Goal: Information Seeking & Learning: Learn about a topic

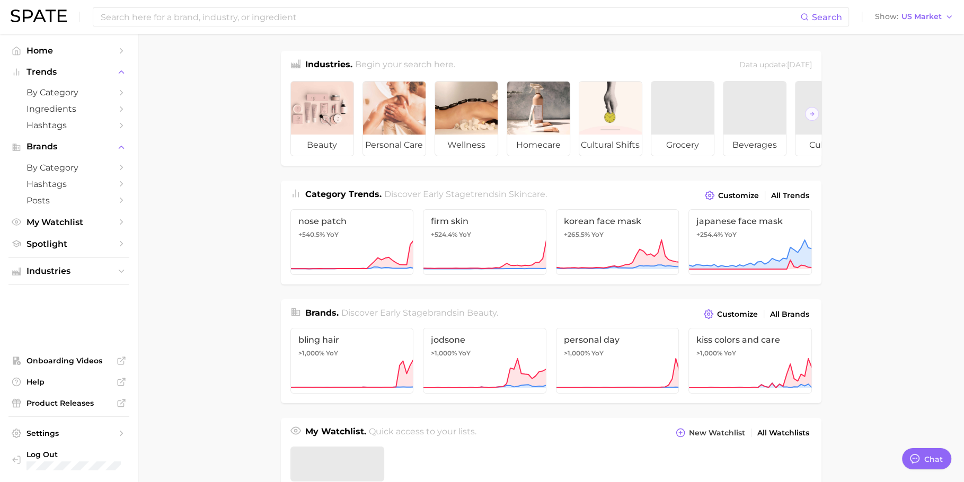
type textarea "x"
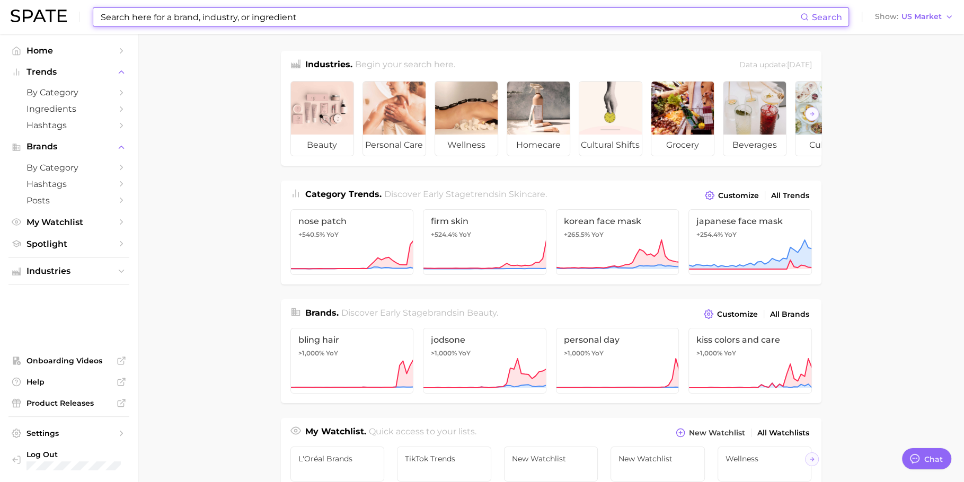
click at [456, 19] on input at bounding box center [450, 17] width 701 height 18
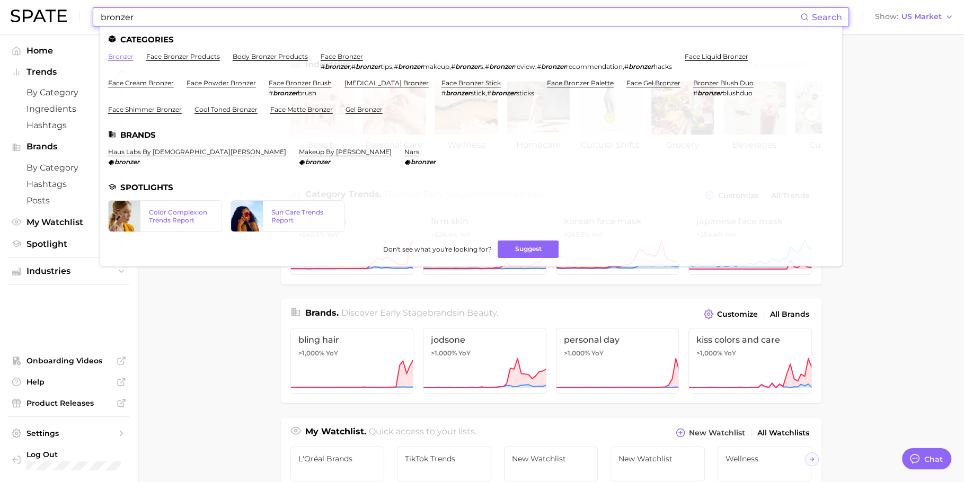
type input "bronzer"
click at [128, 54] on link "bronzer" at bounding box center [120, 56] width 25 height 8
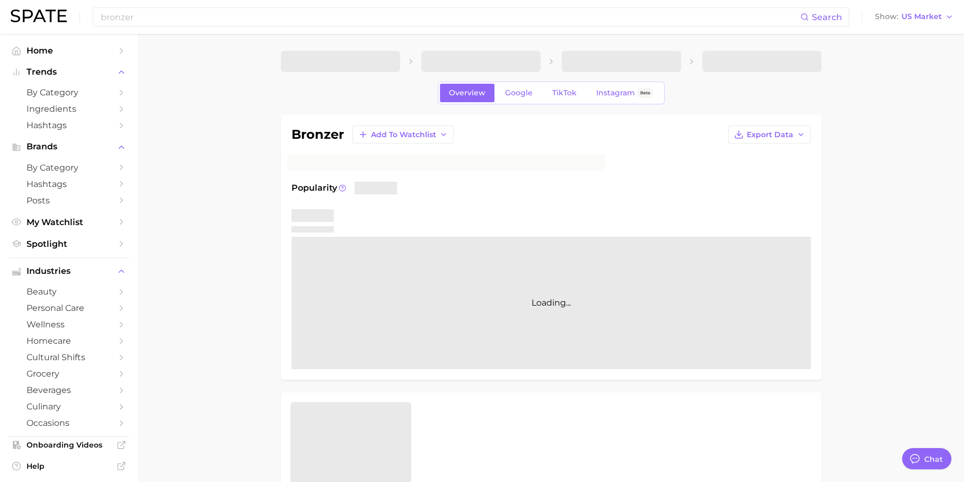
type textarea "x"
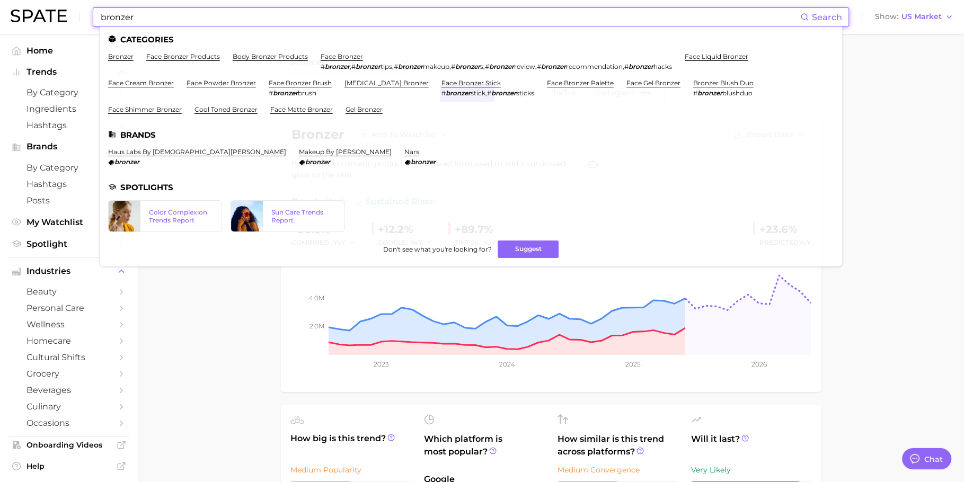
click at [535, 11] on input "bronzer" at bounding box center [450, 17] width 701 height 18
click at [336, 56] on link "face bronzer" at bounding box center [342, 56] width 42 height 8
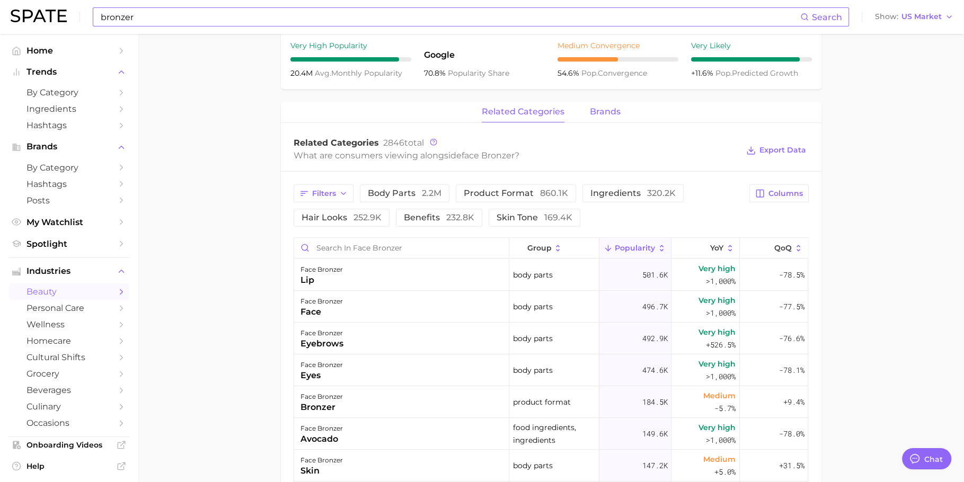
scroll to position [419, 0]
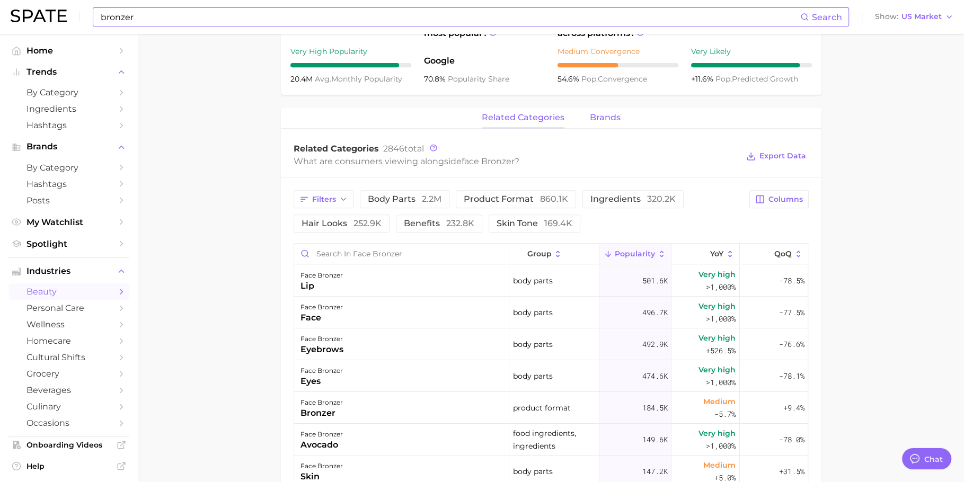
click at [598, 116] on span "brands" at bounding box center [605, 118] width 31 height 10
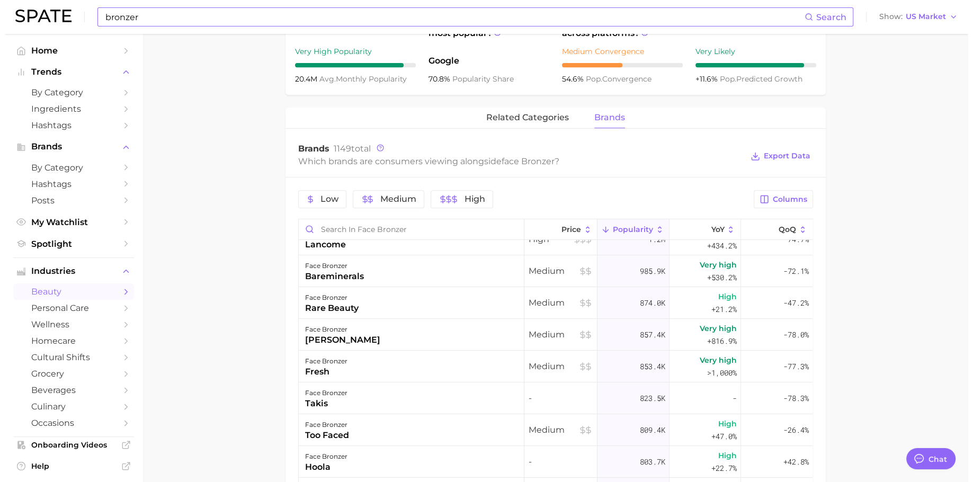
scroll to position [0, 0]
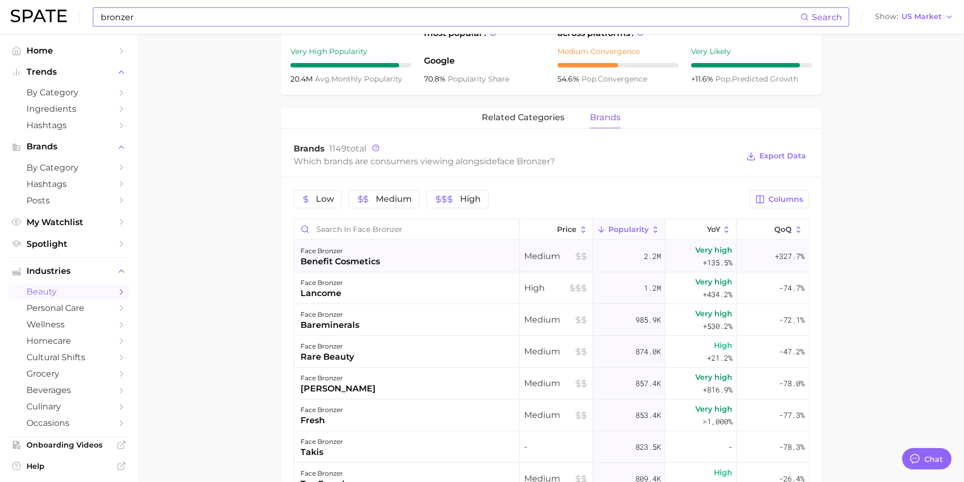
click at [406, 255] on div "face bronzer benefit cosmetics" at bounding box center [407, 257] width 226 height 32
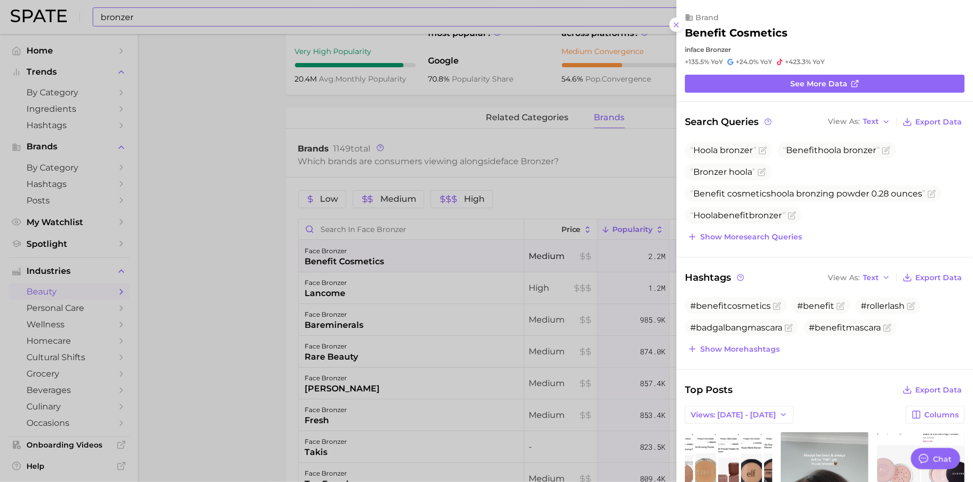
click at [557, 303] on div at bounding box center [486, 241] width 973 height 482
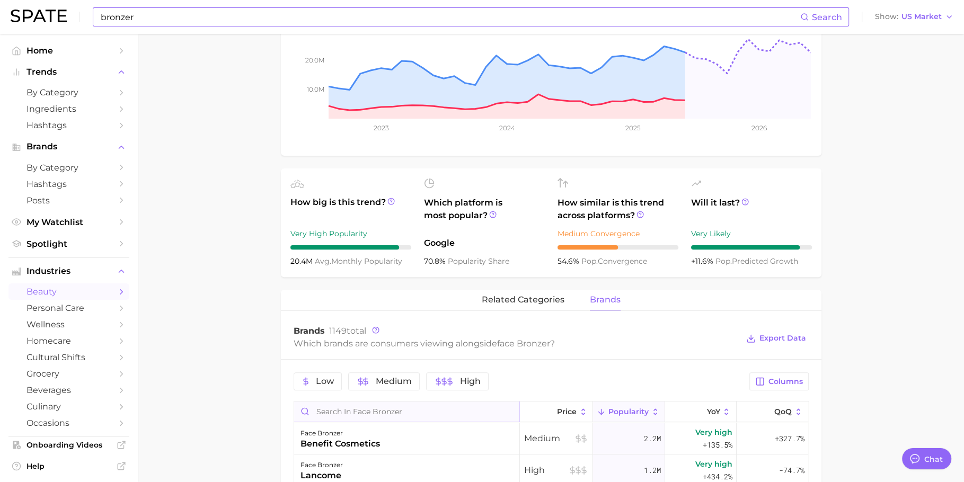
scroll to position [44, 0]
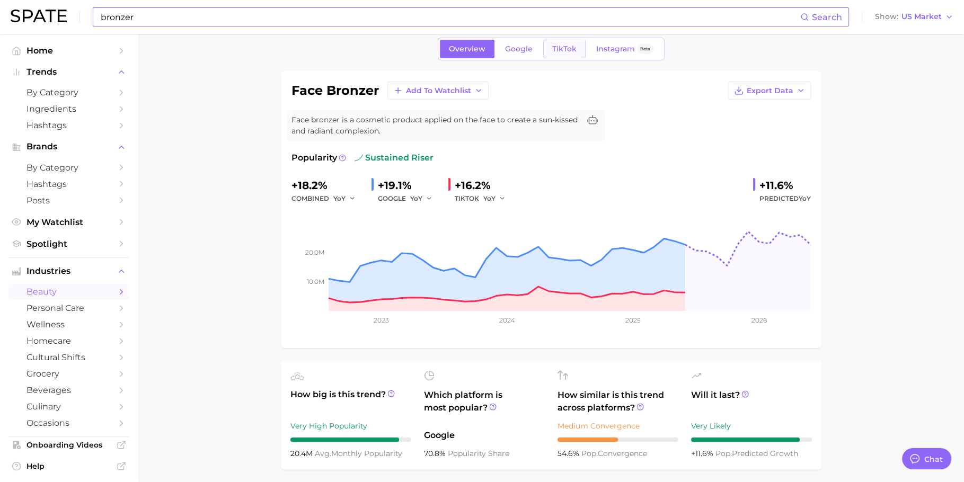
click at [574, 54] on link "TikTok" at bounding box center [564, 49] width 42 height 19
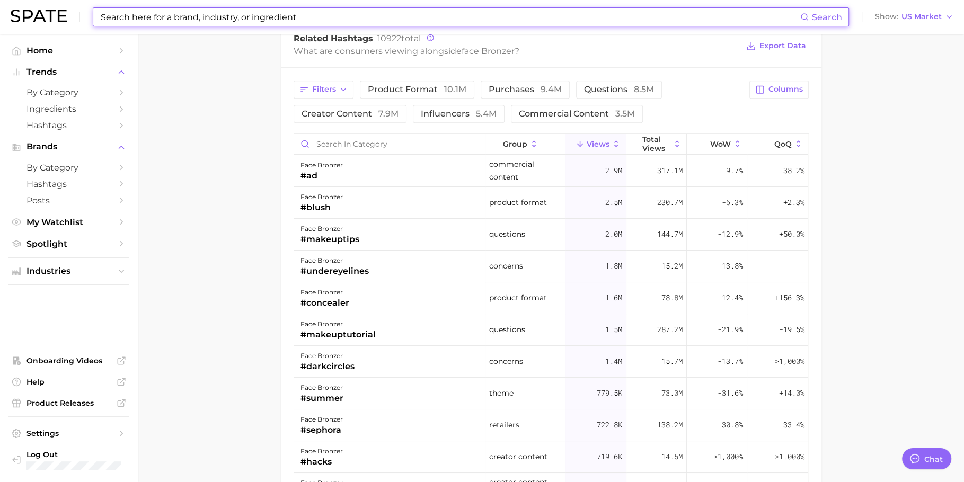
scroll to position [877, 0]
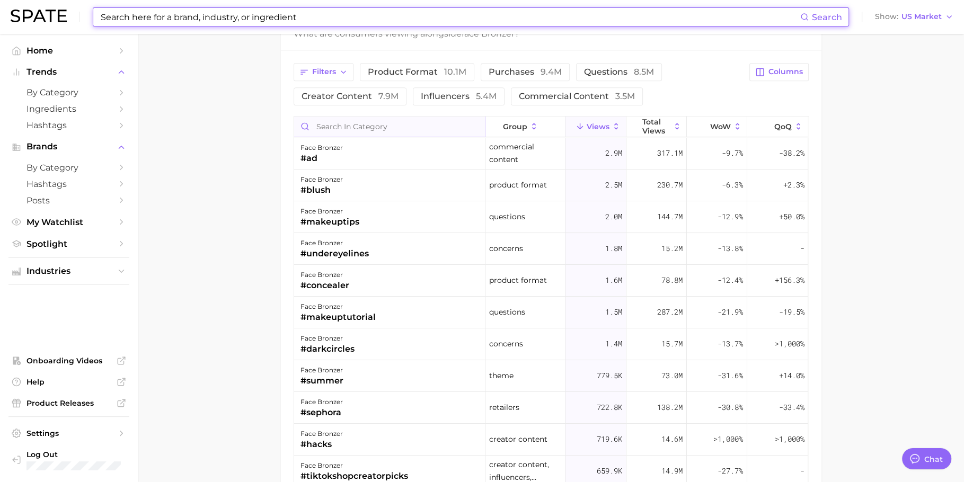
click at [376, 123] on input "Search in category" at bounding box center [389, 127] width 191 height 20
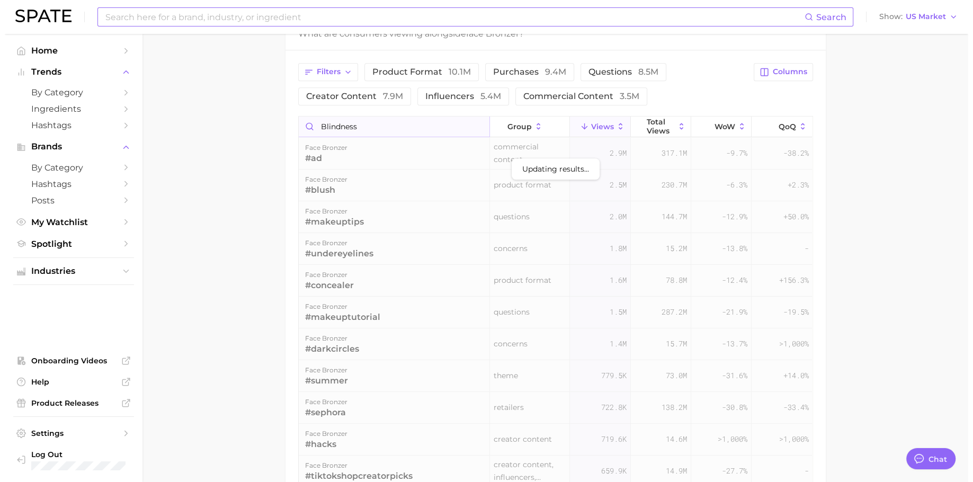
scroll to position [839, 0]
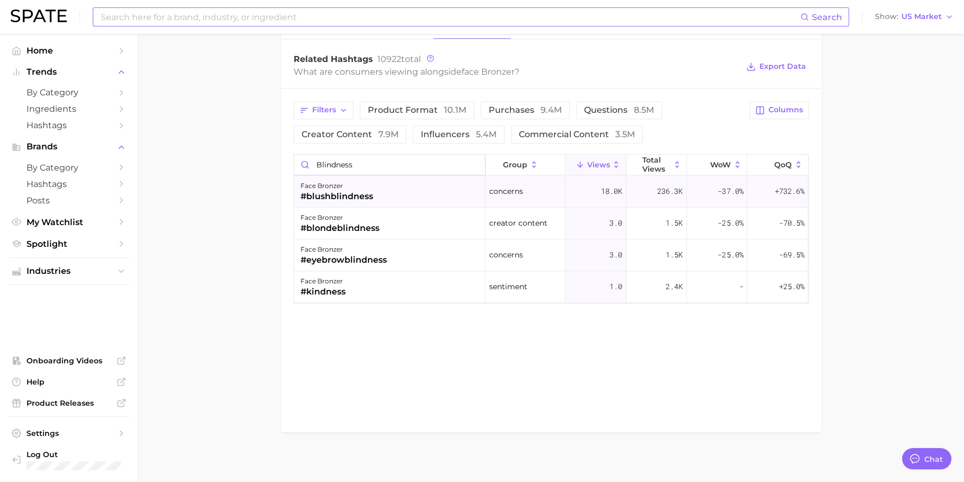
type input "blindness"
click at [438, 188] on div "face bronzer #blushblindness" at bounding box center [389, 192] width 191 height 32
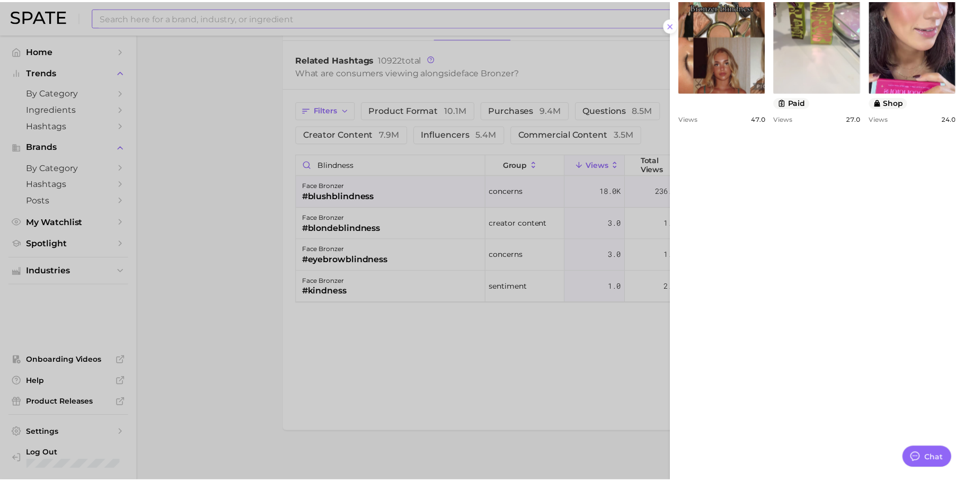
scroll to position [743, 0]
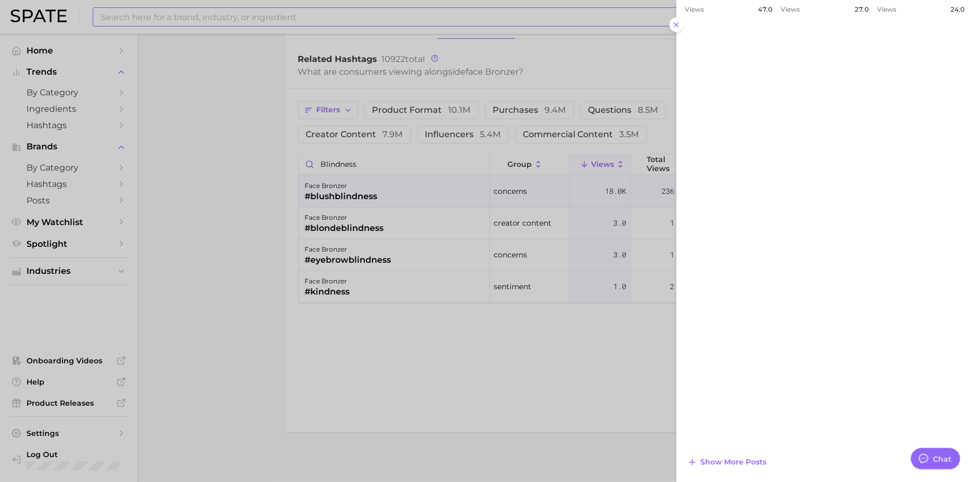
drag, startPoint x: 431, startPoint y: 157, endPoint x: 449, endPoint y: 157, distance: 18.0
click at [431, 157] on div at bounding box center [486, 241] width 973 height 482
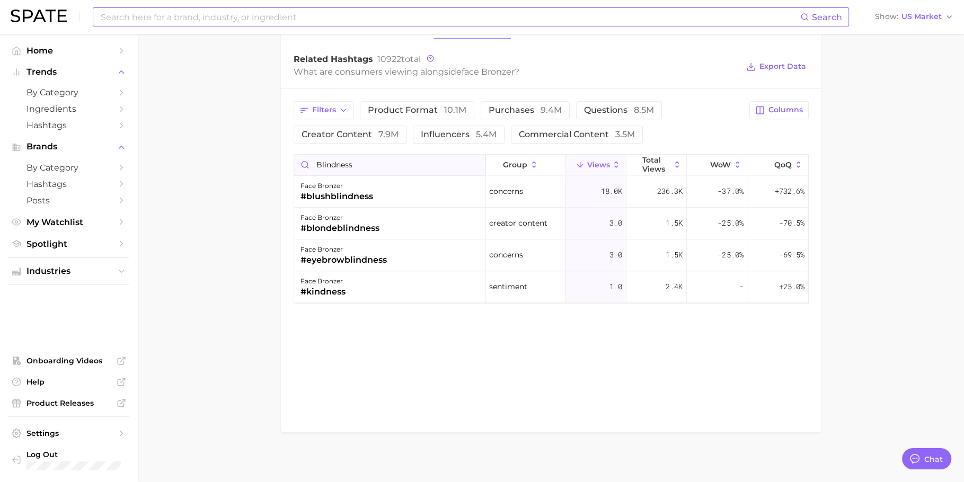
click at [473, 158] on input "blindness" at bounding box center [389, 165] width 191 height 20
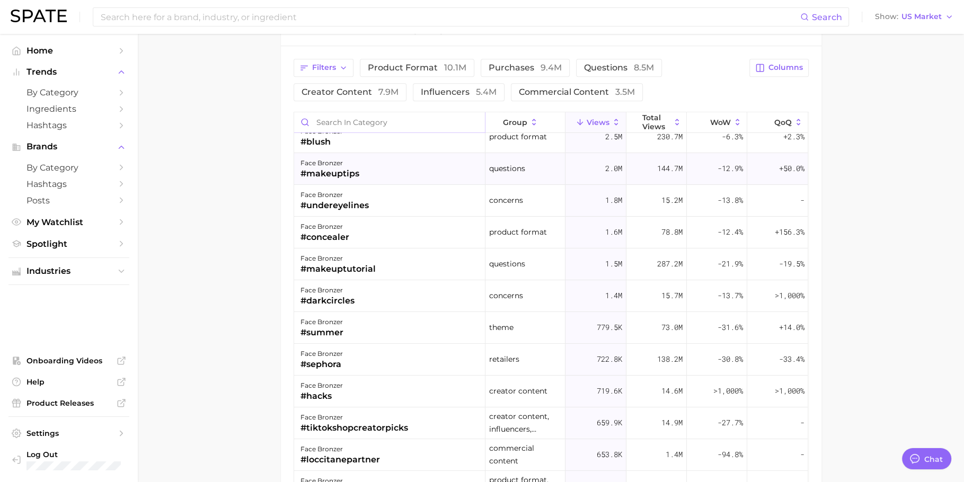
scroll to position [0, 0]
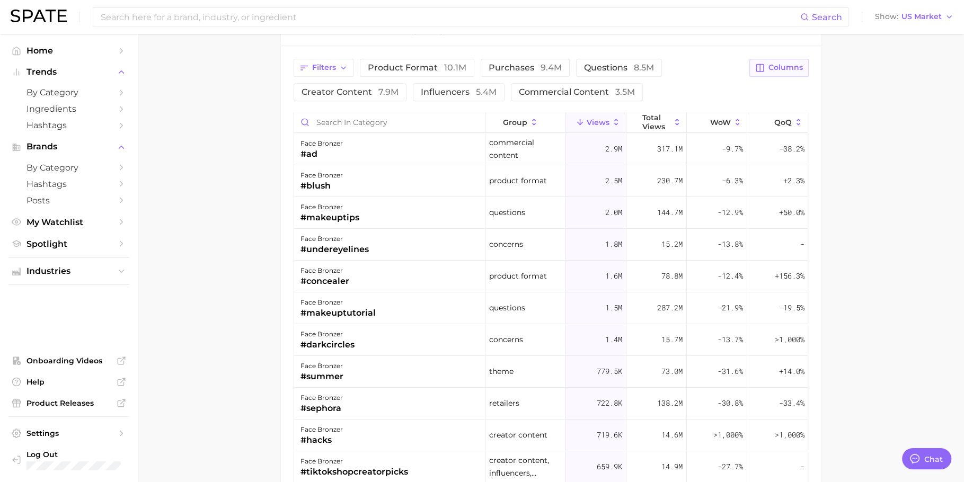
click at [782, 70] on button "Columns" at bounding box center [778, 68] width 59 height 18
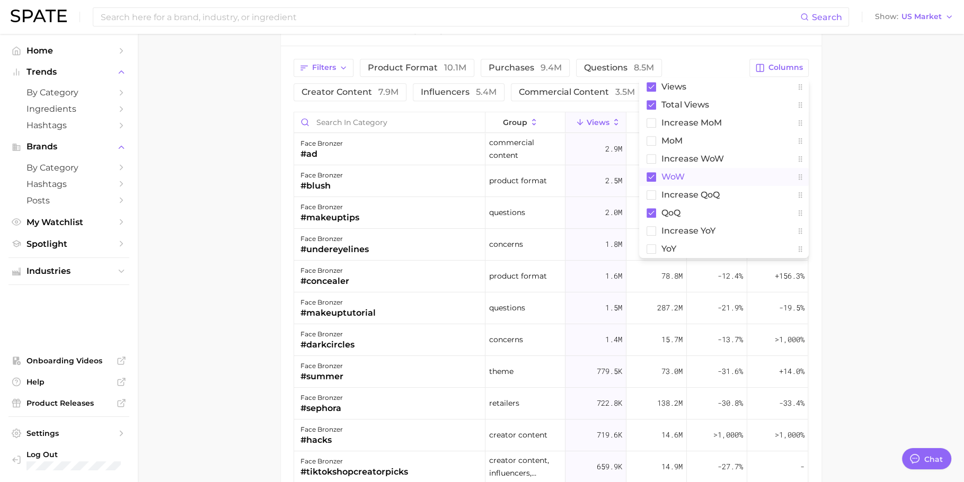
click at [705, 175] on button "WoW" at bounding box center [724, 177] width 170 height 18
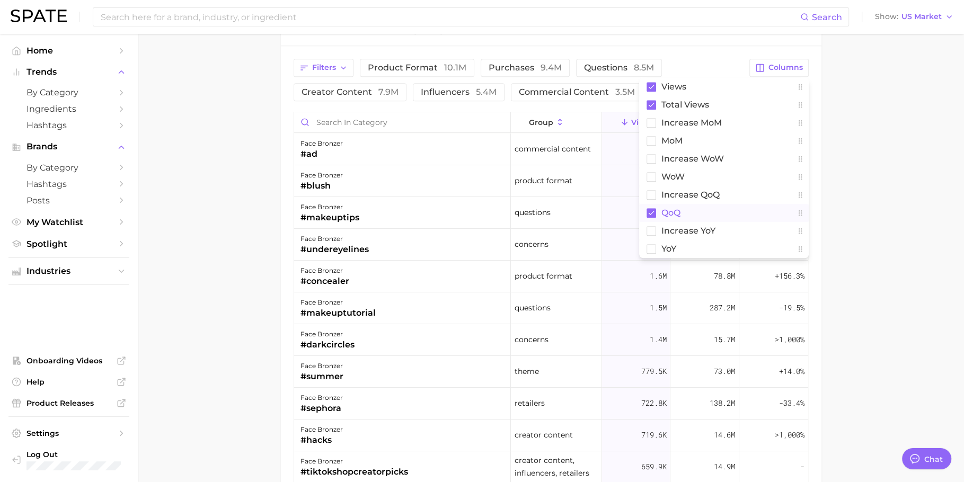
click at [692, 214] on button "QoQ" at bounding box center [724, 213] width 170 height 18
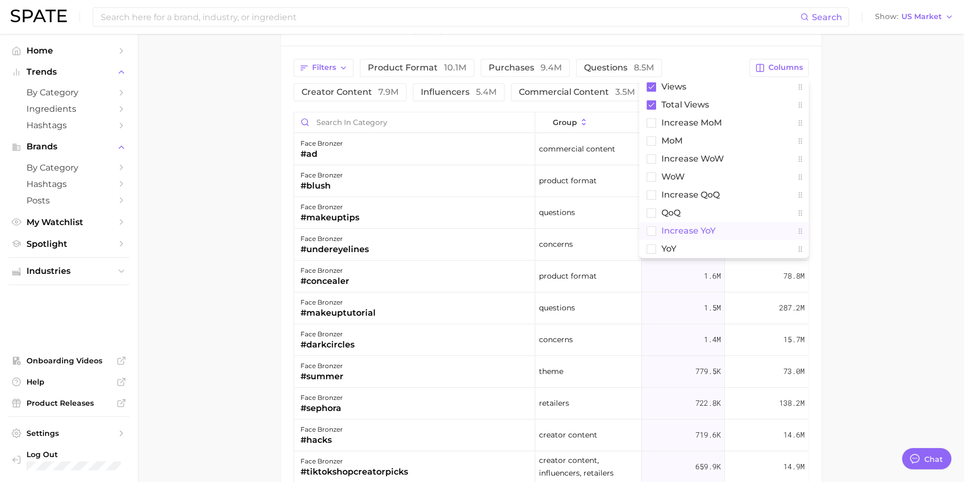
click at [692, 232] on button "increase YoY" at bounding box center [724, 231] width 170 height 18
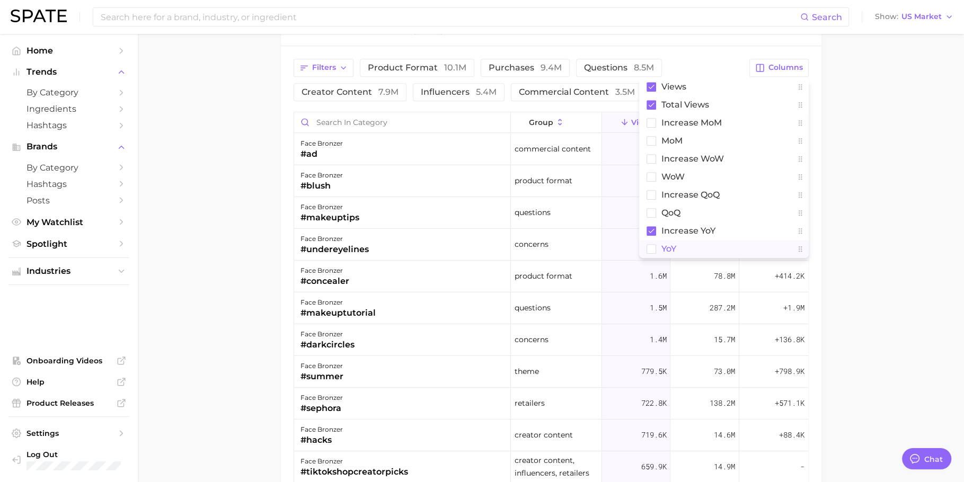
click at [692, 248] on button "YoY" at bounding box center [724, 249] width 170 height 18
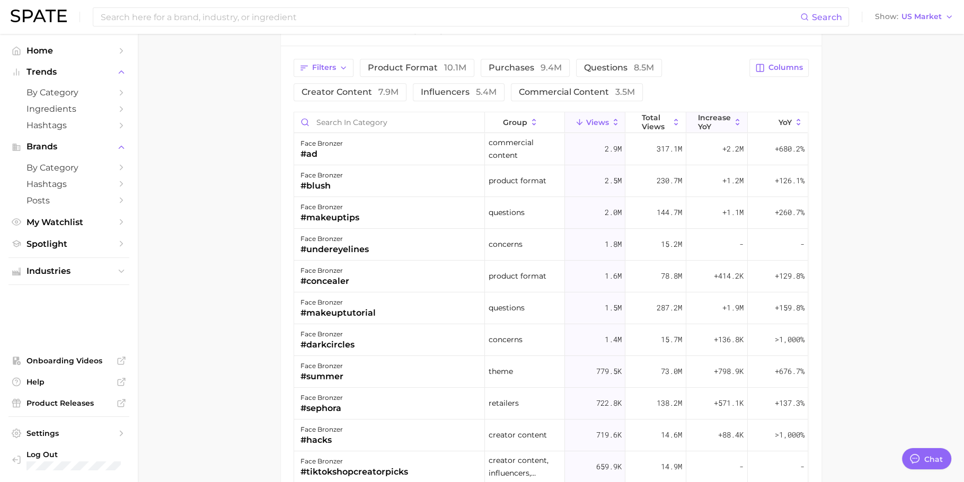
click at [701, 123] on span "increase YoY" at bounding box center [714, 121] width 33 height 17
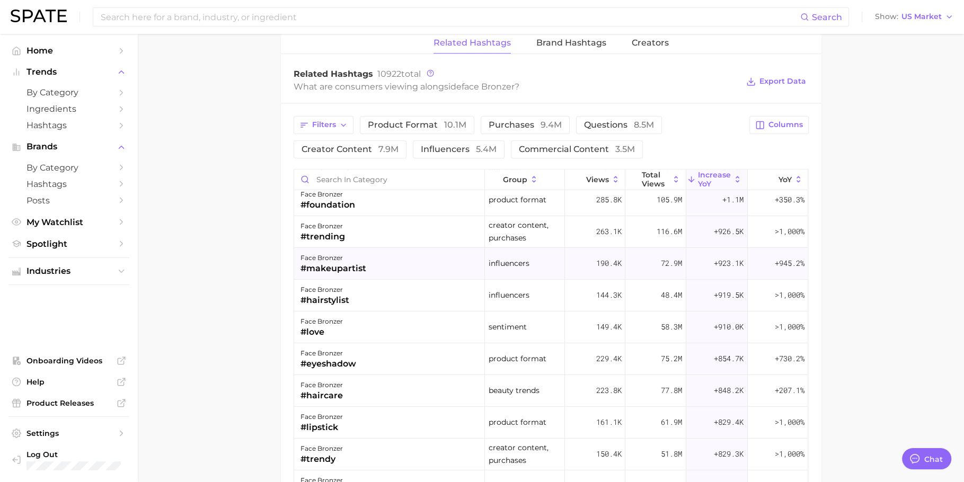
scroll to position [837, 0]
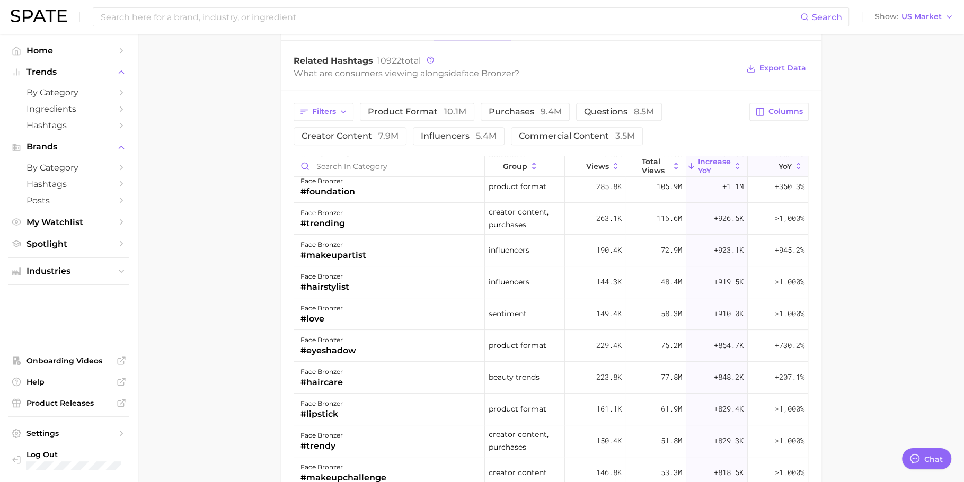
click at [768, 170] on button "YoY" at bounding box center [778, 166] width 60 height 21
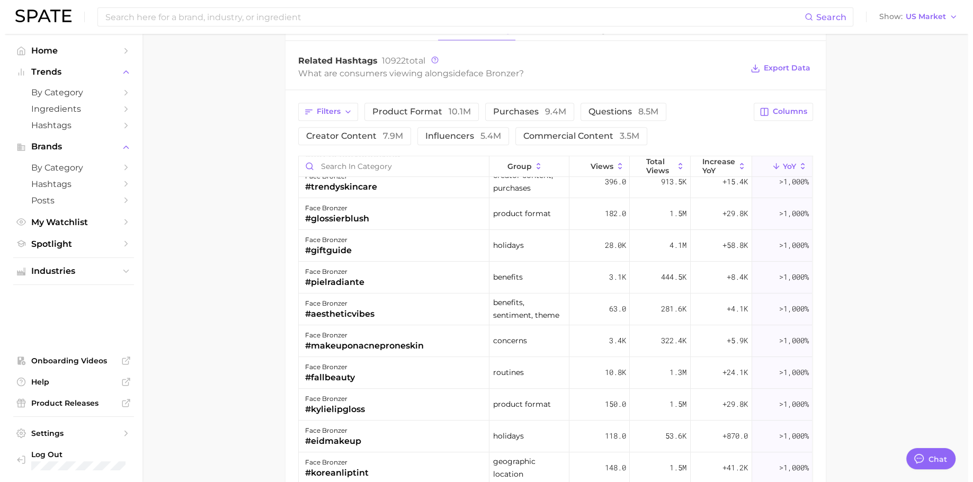
scroll to position [389, 0]
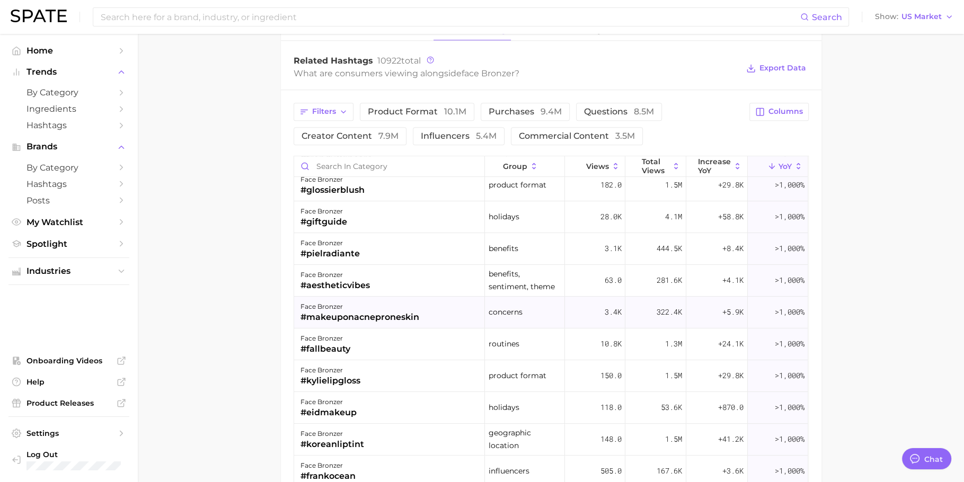
click at [455, 307] on div "face bronzer #makeuponacneproneskin" at bounding box center [389, 313] width 191 height 32
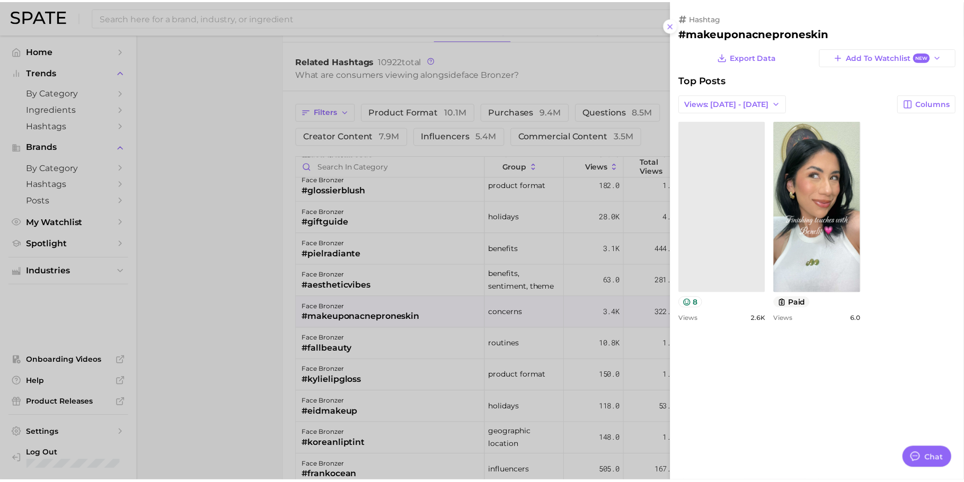
scroll to position [0, 0]
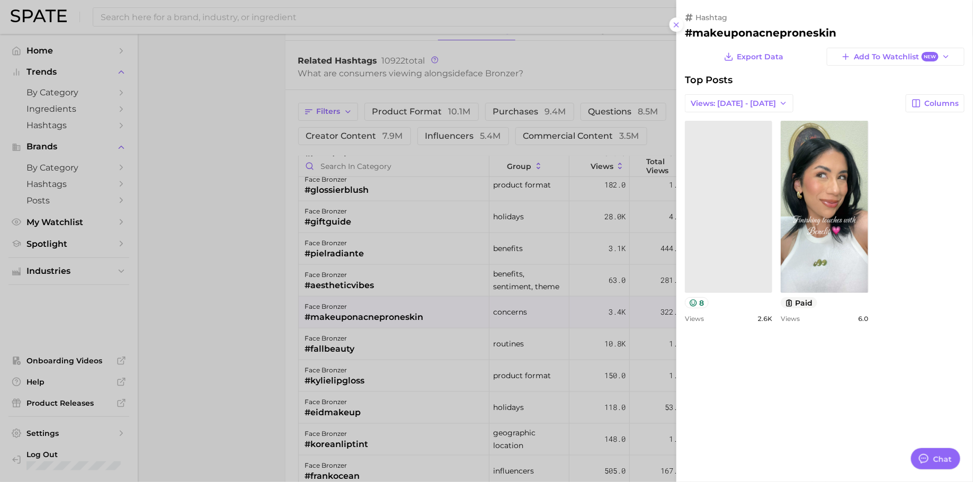
click at [580, 305] on div at bounding box center [486, 241] width 973 height 482
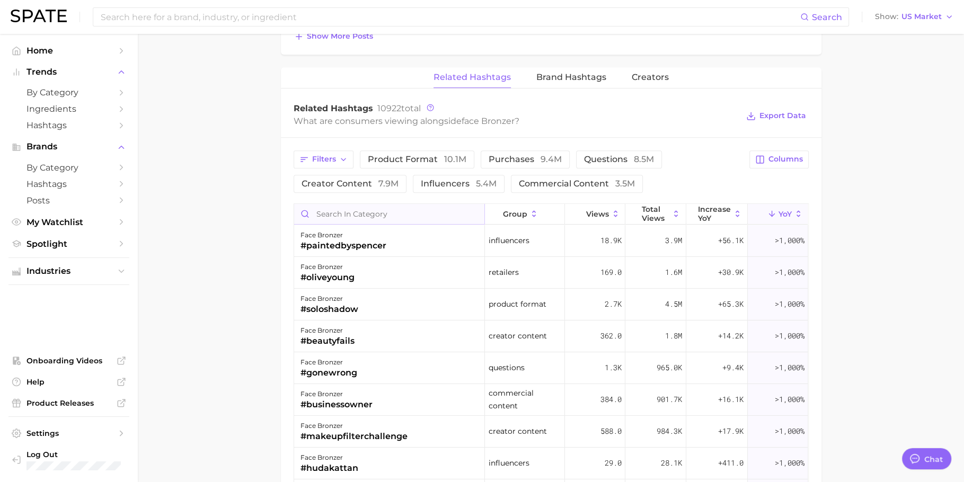
click at [368, 204] on input "Search in category" at bounding box center [389, 214] width 191 height 20
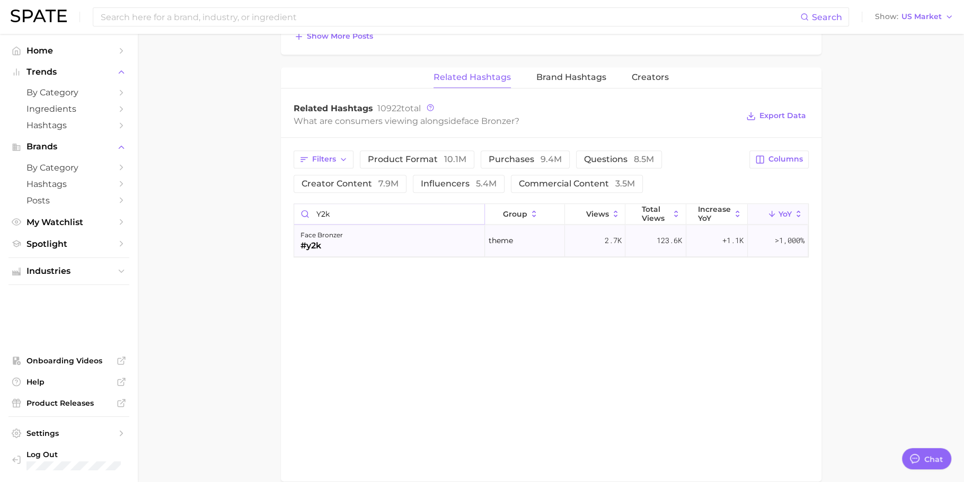
type input "y2k"
click at [380, 246] on div "face bronzer #y2k" at bounding box center [389, 241] width 191 height 32
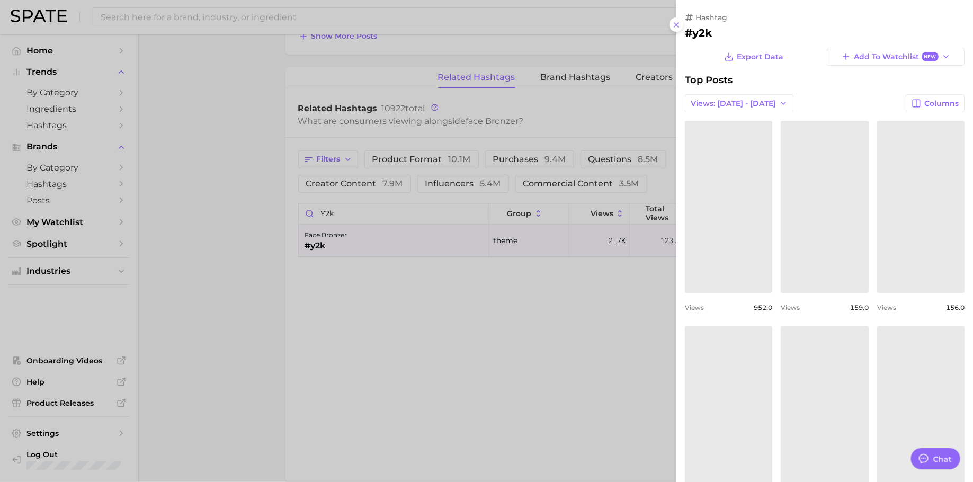
click at [422, 371] on div at bounding box center [486, 241] width 973 height 482
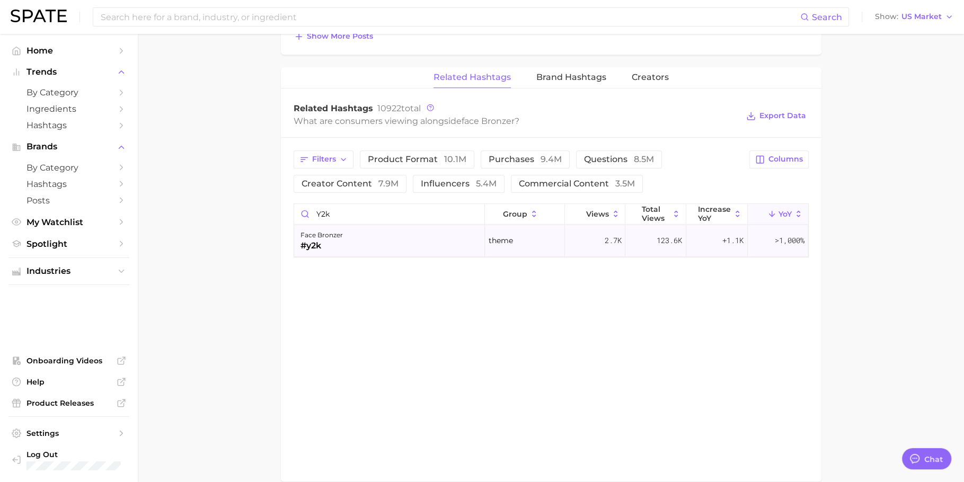
click at [399, 233] on div "face bronzer #y2k" at bounding box center [389, 241] width 191 height 32
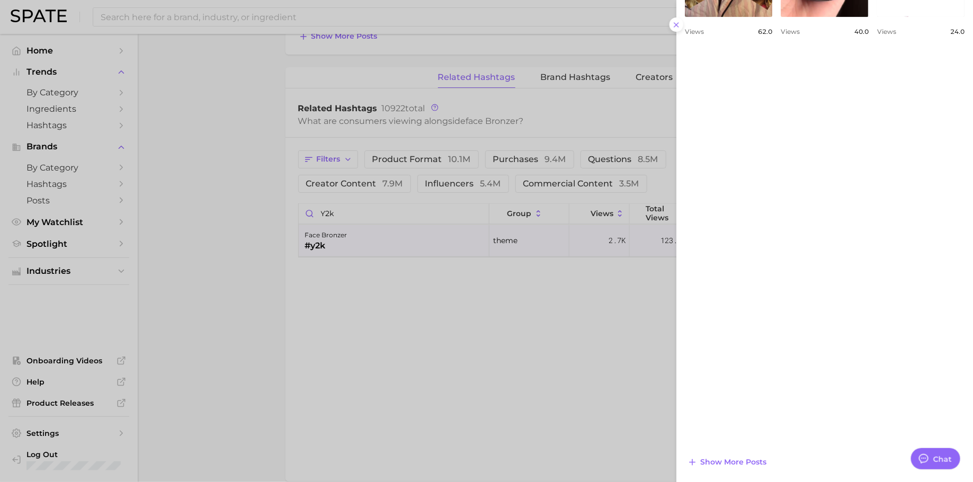
click at [446, 232] on div at bounding box center [486, 241] width 973 height 482
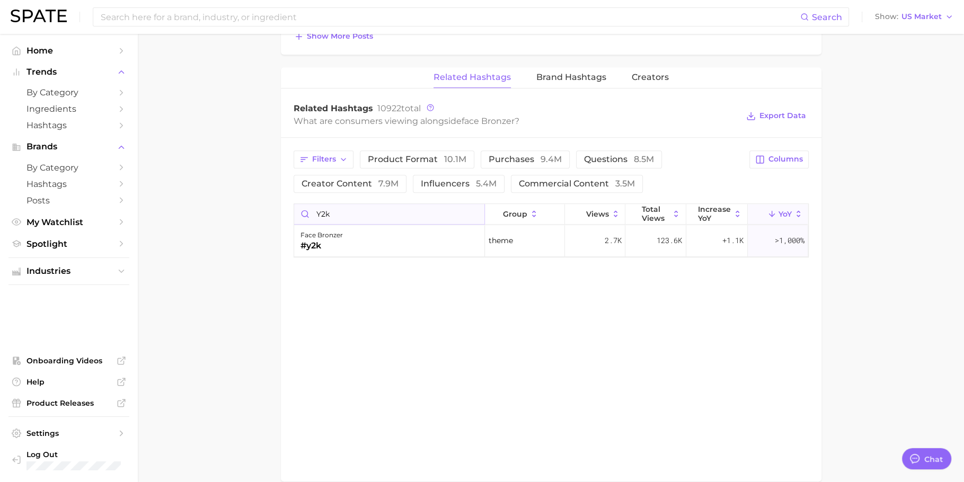
click at [474, 211] on input "y2k" at bounding box center [389, 214] width 191 height 20
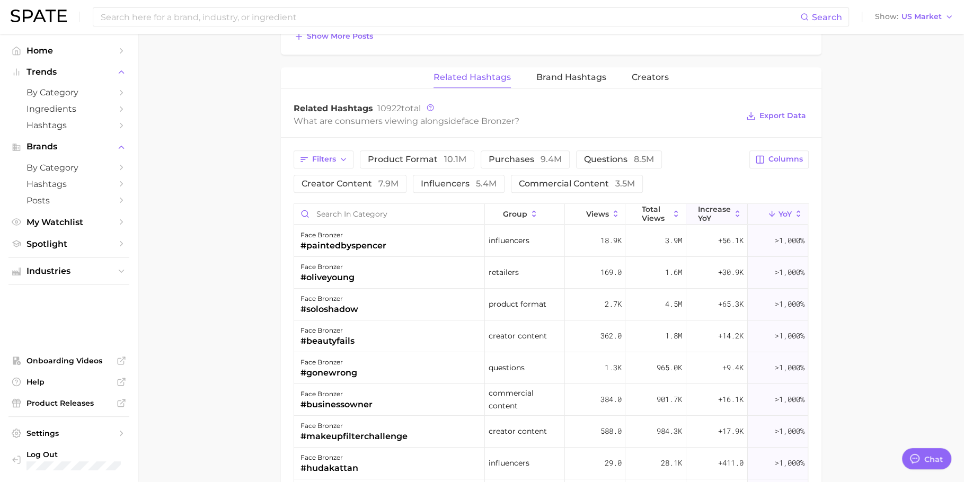
click at [712, 213] on span "increase YoY" at bounding box center [714, 213] width 33 height 17
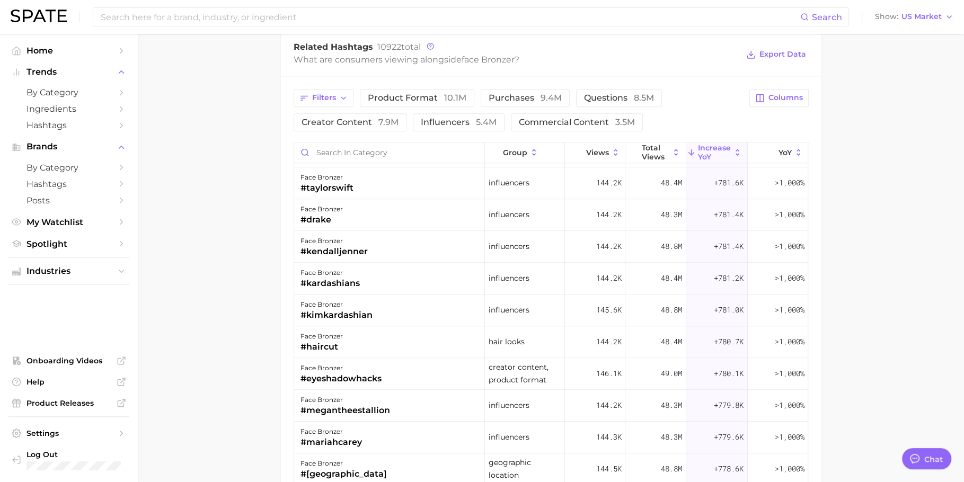
scroll to position [899, 0]
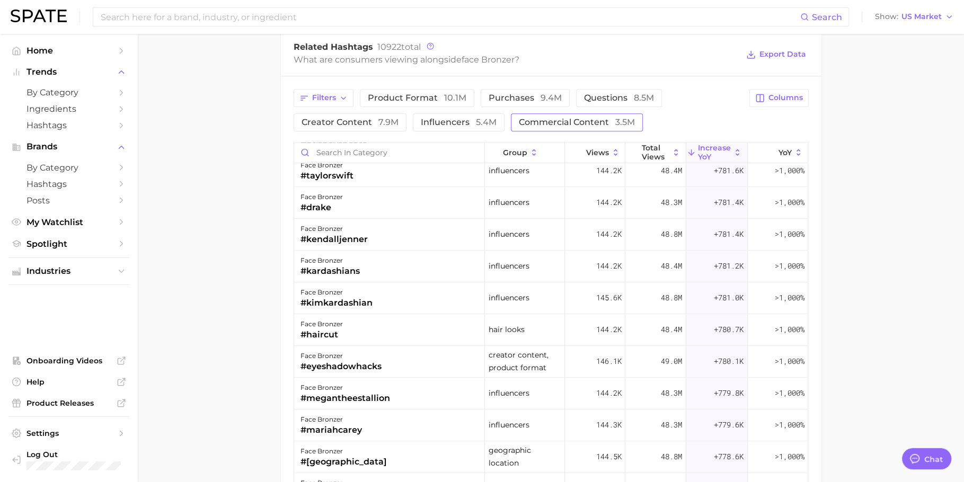
click at [521, 120] on span "commercial content 3.5m" at bounding box center [577, 122] width 116 height 8
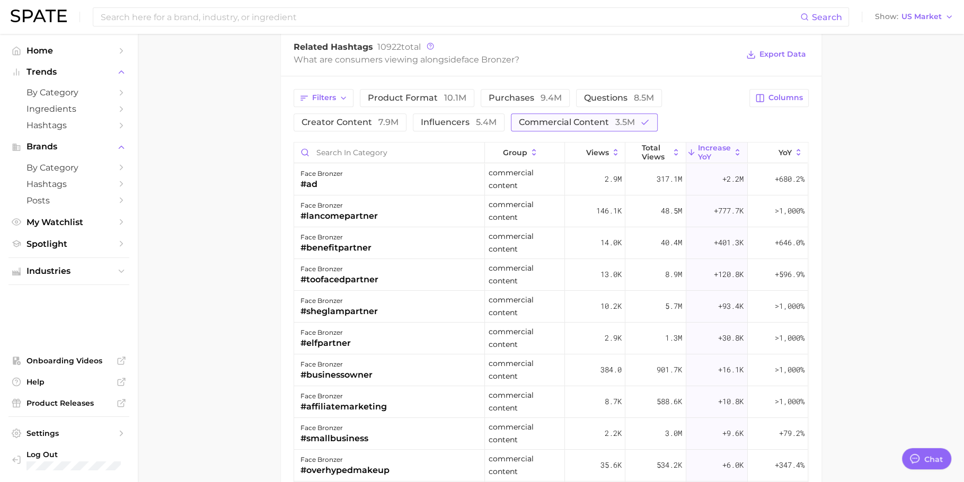
click at [548, 120] on span "commercial content 3.5m" at bounding box center [577, 122] width 116 height 8
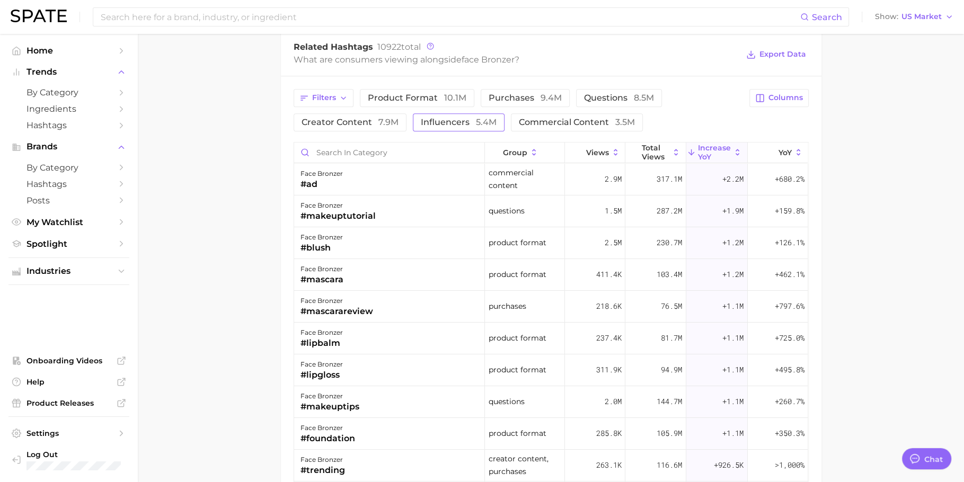
click at [471, 120] on span "influencers 5.4m" at bounding box center [459, 122] width 76 height 8
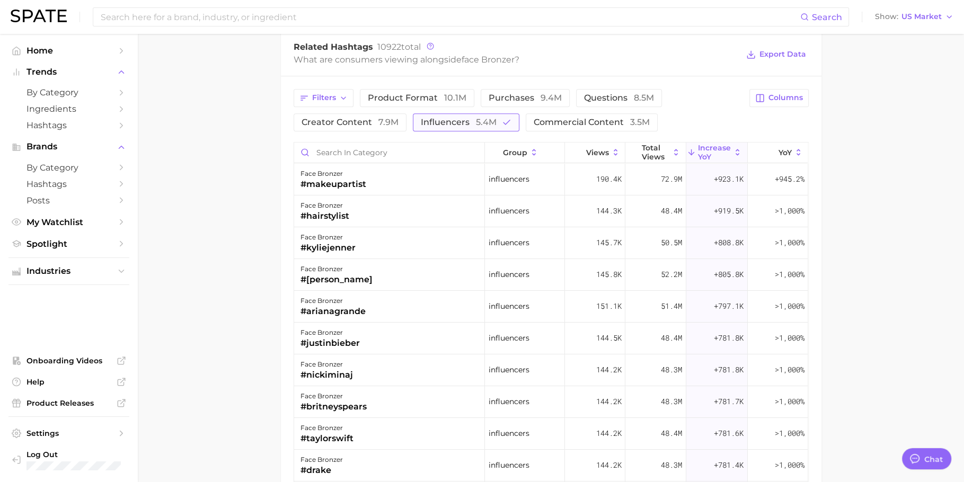
click at [471, 120] on span "influencers 5.4m" at bounding box center [459, 122] width 76 height 8
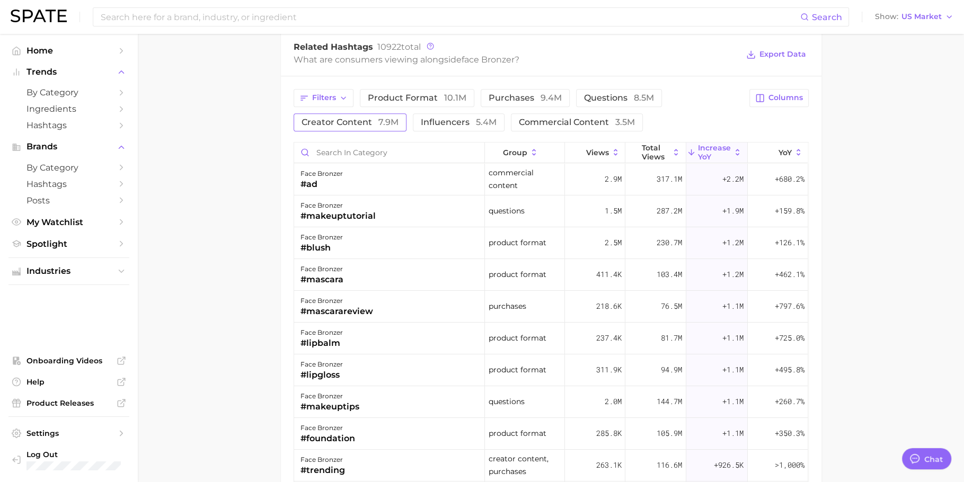
click at [386, 117] on span "7.9m" at bounding box center [388, 122] width 20 height 10
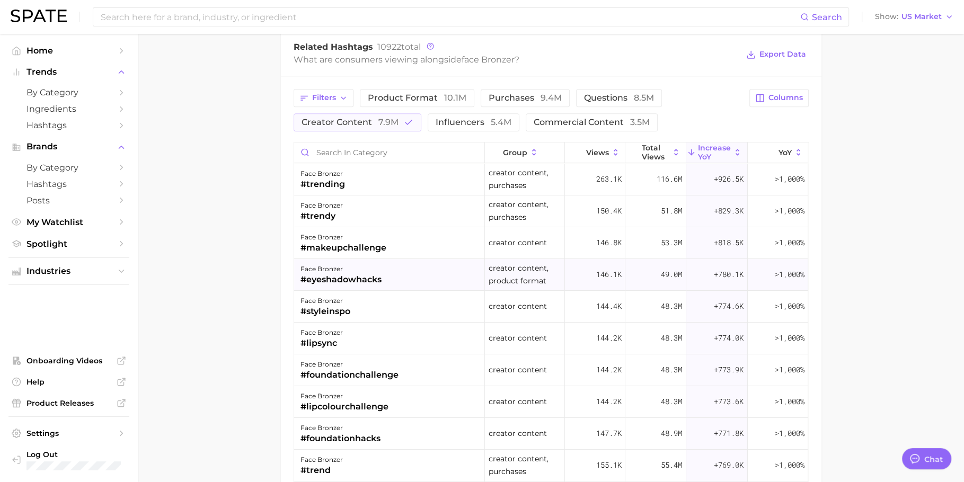
click at [389, 273] on div "face bronzer #eyeshadowhacks" at bounding box center [389, 275] width 191 height 32
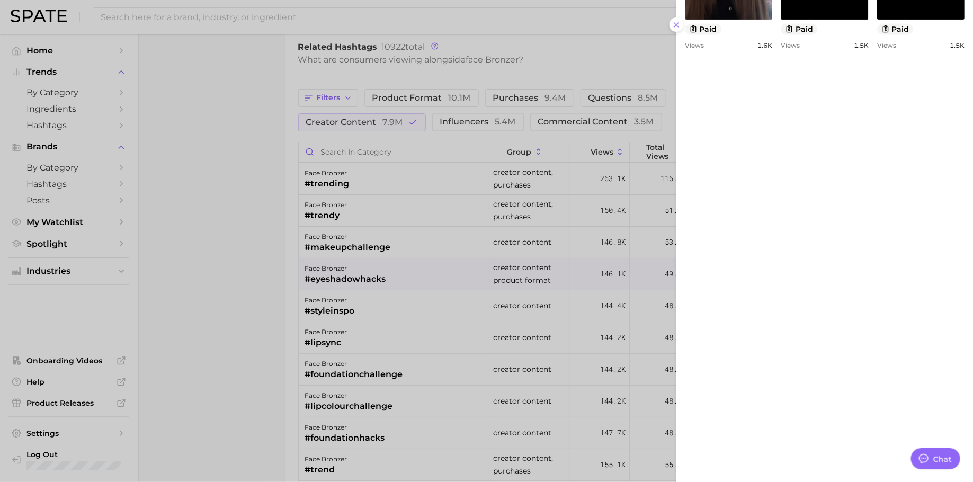
click at [498, 291] on div at bounding box center [486, 241] width 973 height 482
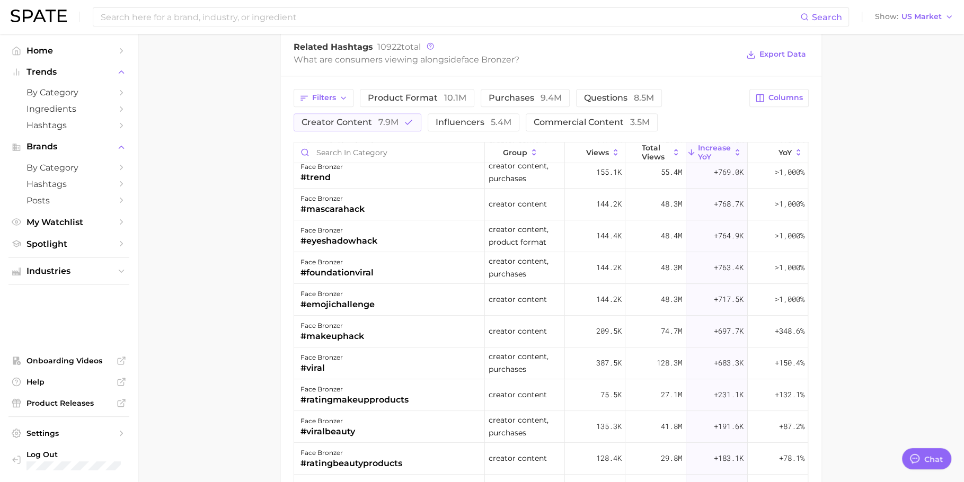
click at [498, 293] on span "creator content" at bounding box center [518, 299] width 58 height 13
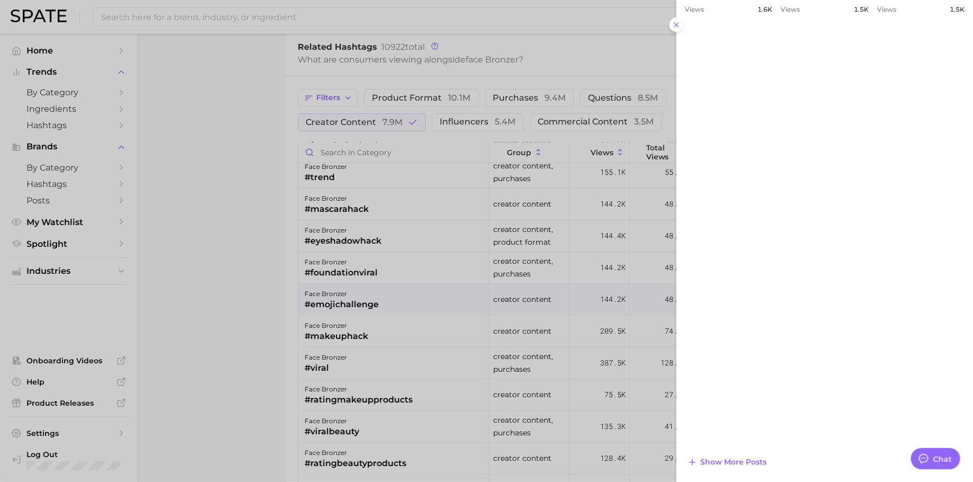
click at [445, 311] on div at bounding box center [486, 241] width 973 height 482
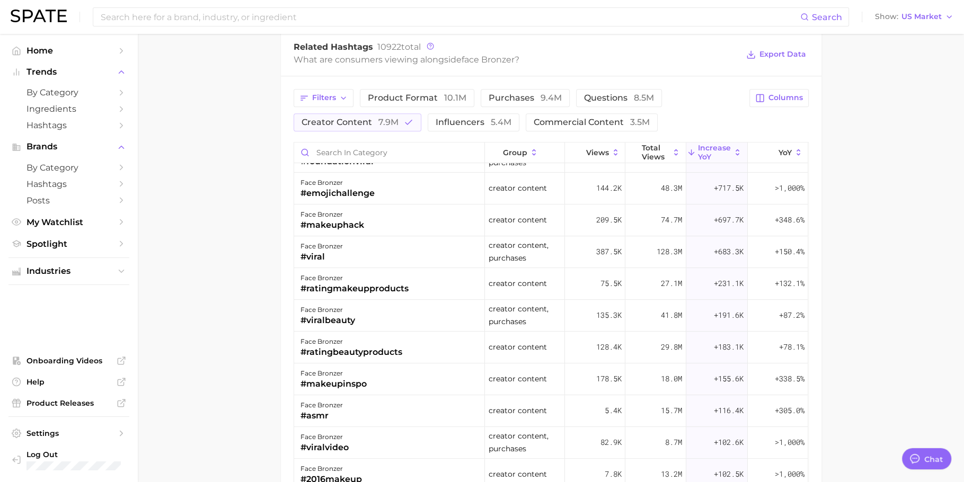
click at [445, 310] on div "face bronzer #viralbeauty" at bounding box center [389, 316] width 191 height 32
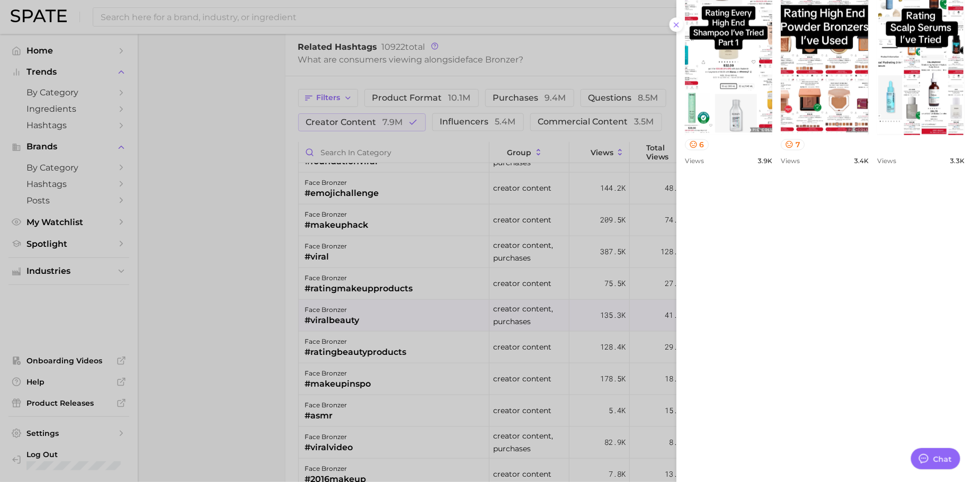
click at [601, 335] on div at bounding box center [486, 241] width 973 height 482
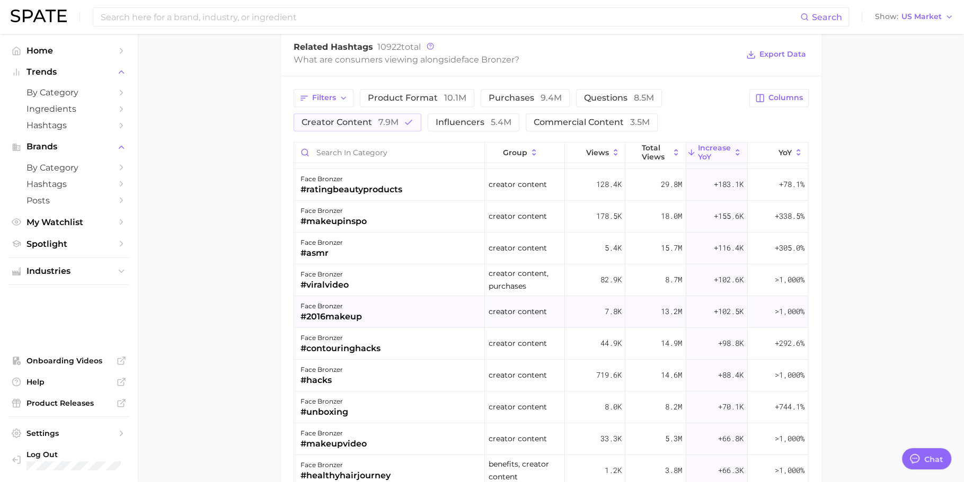
click at [601, 314] on div "7.8k" at bounding box center [595, 312] width 60 height 32
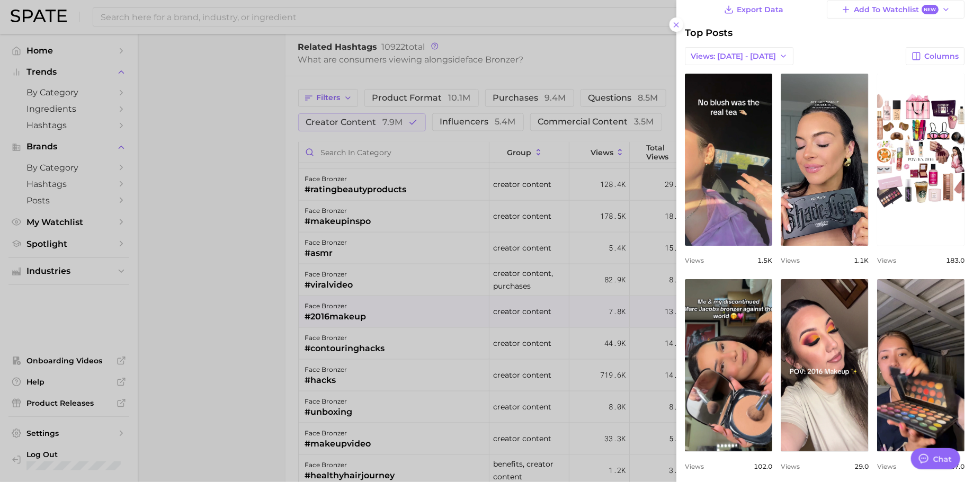
click at [573, 293] on div at bounding box center [486, 241] width 973 height 482
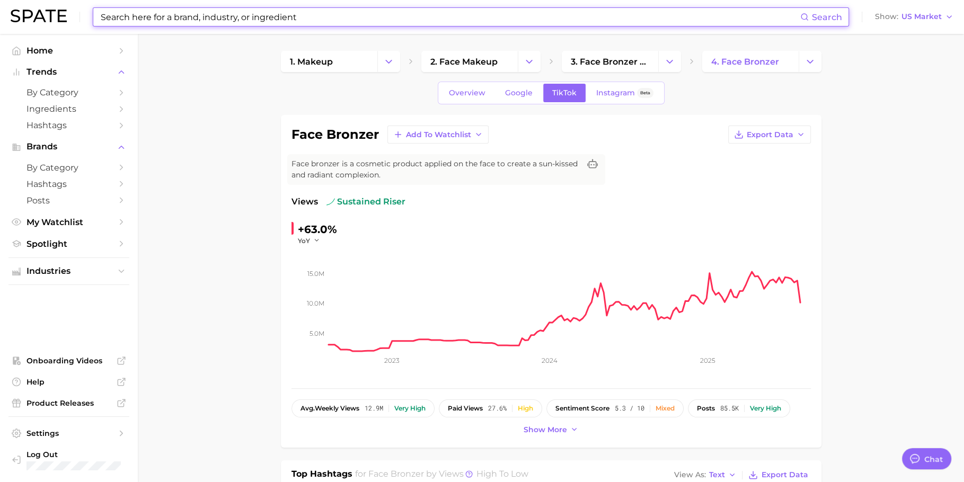
click at [356, 16] on input at bounding box center [450, 17] width 701 height 18
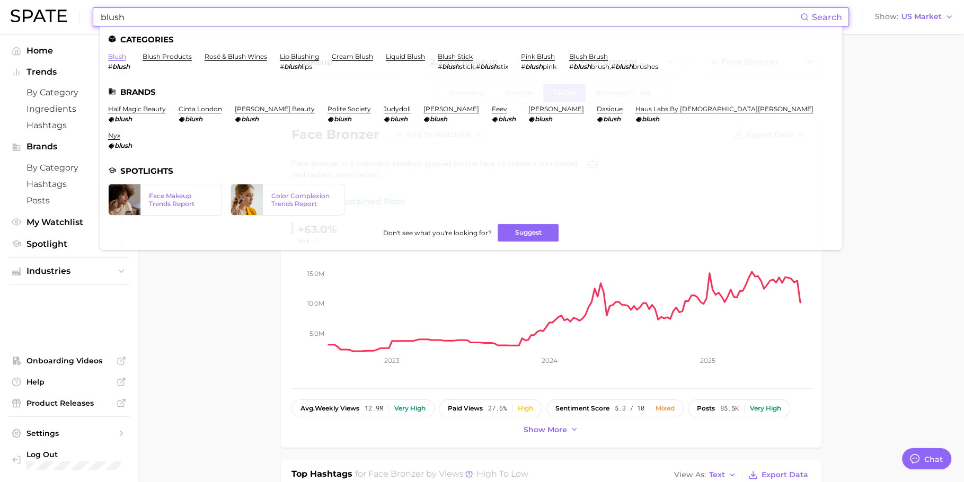
type input "blush"
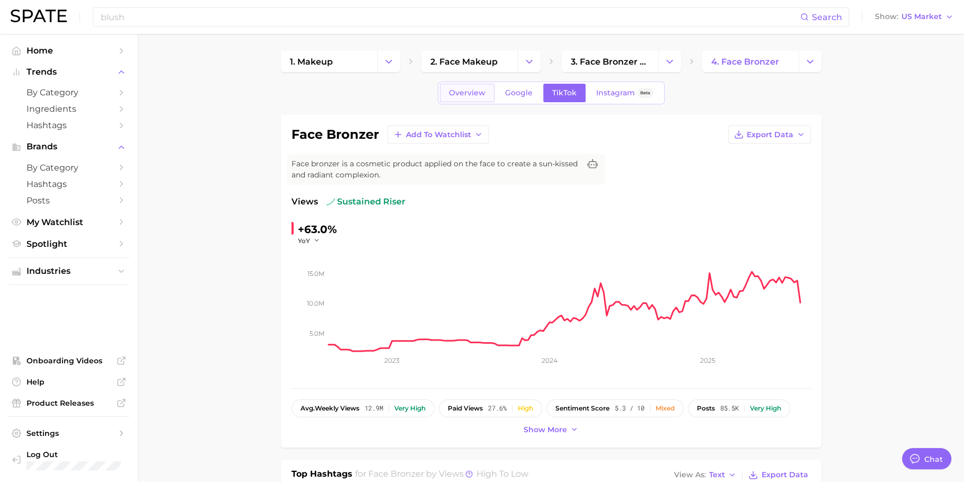
click at [469, 88] on span "Overview" at bounding box center [467, 92] width 37 height 9
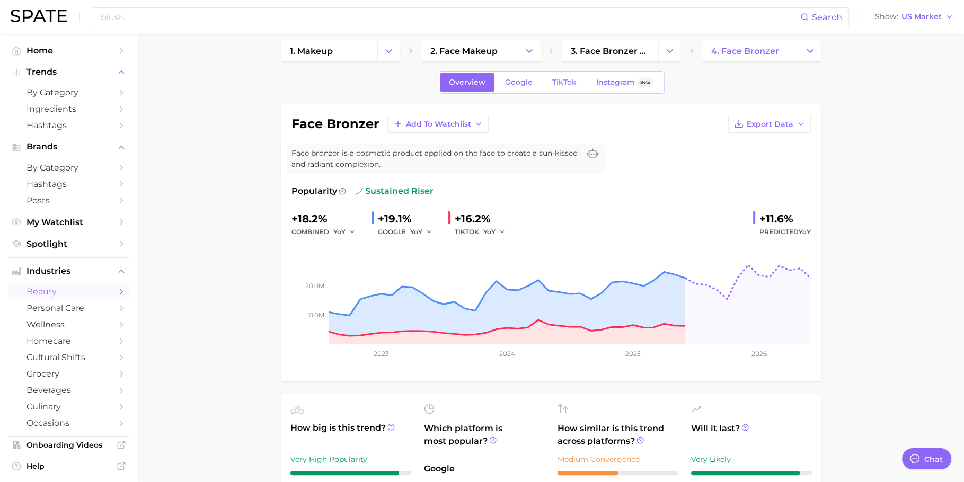
scroll to position [10, 0]
click at [563, 88] on link "TikTok" at bounding box center [564, 83] width 42 height 19
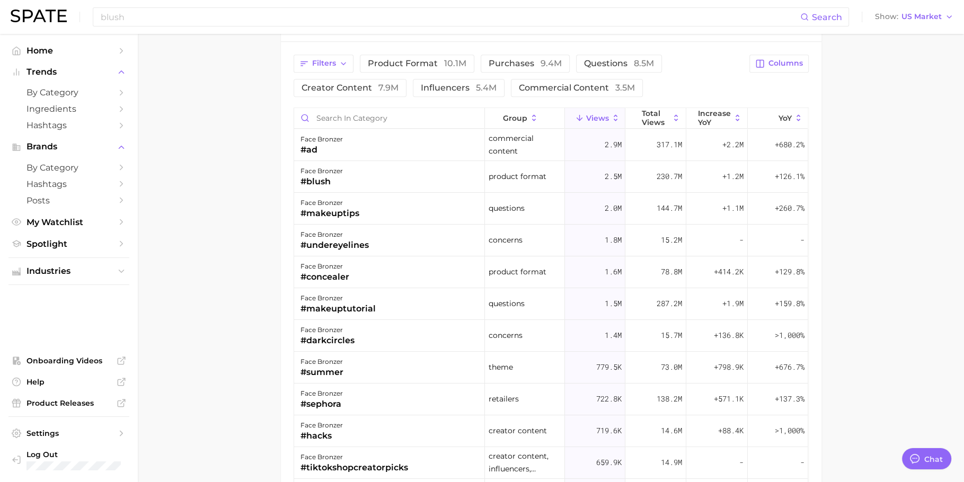
scroll to position [888, 0]
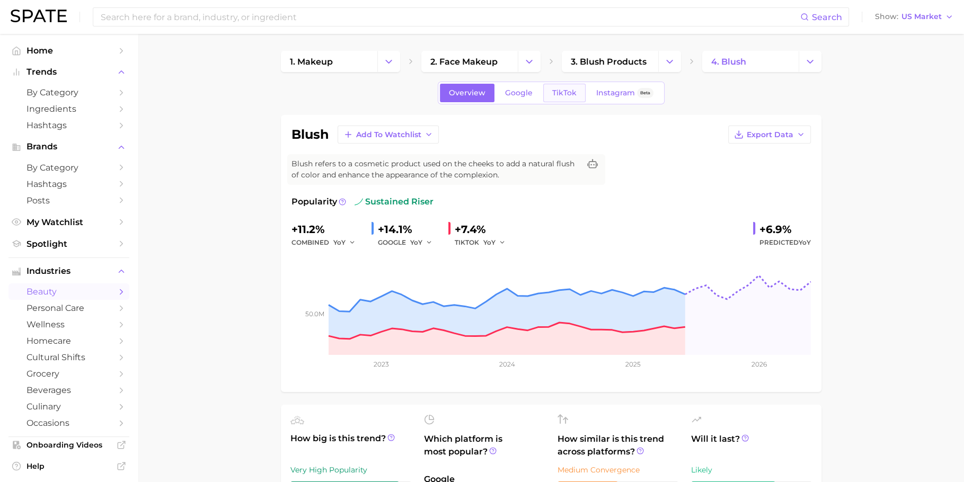
click at [566, 98] on link "TikTok" at bounding box center [564, 93] width 42 height 19
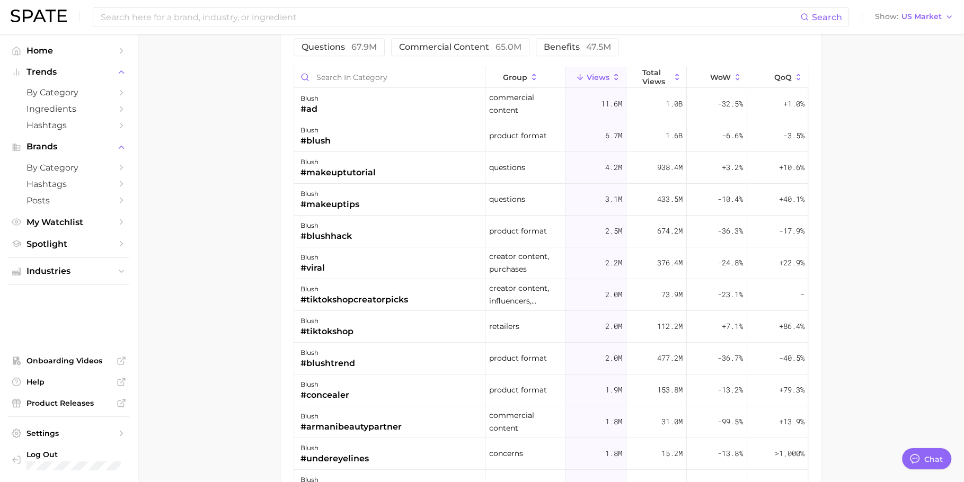
scroll to position [930, 0]
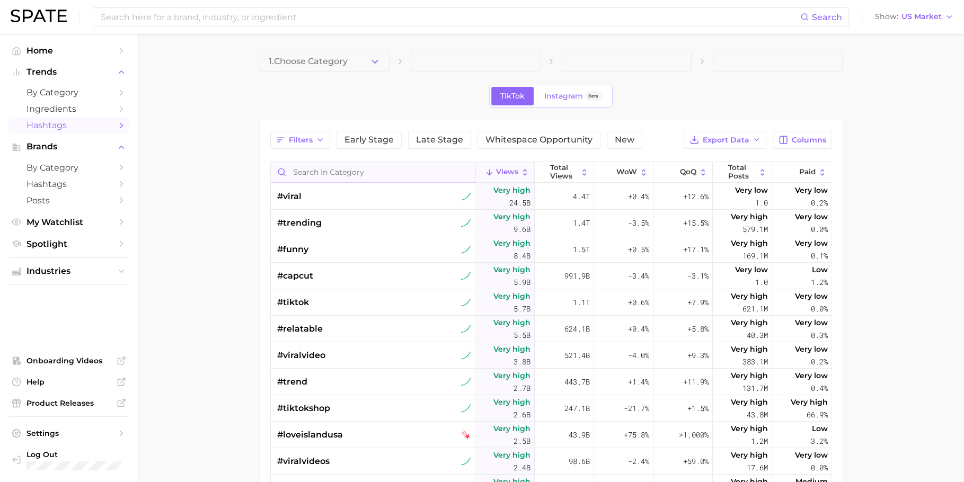
click at [374, 176] on input "Search in category" at bounding box center [373, 172] width 204 height 20
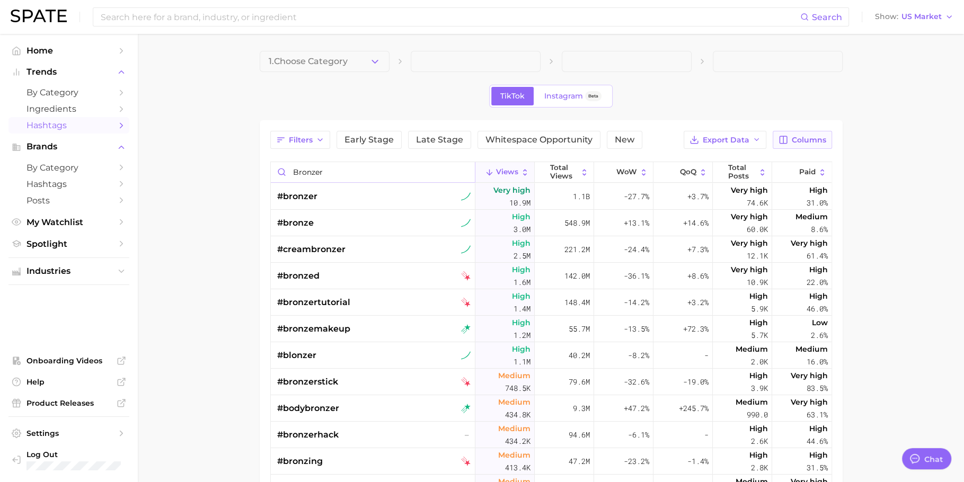
type input "bronzer"
click at [804, 141] on span "Columns" at bounding box center [809, 140] width 34 height 9
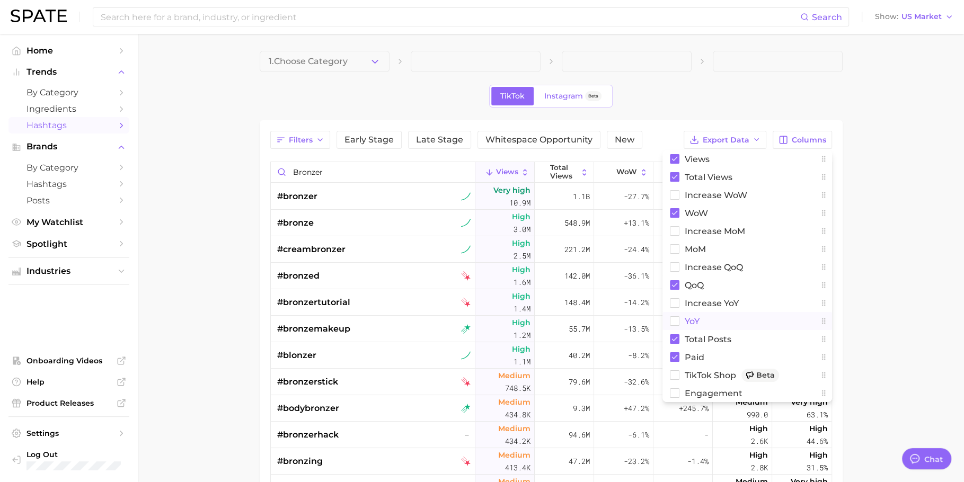
click at [720, 321] on button "YoY" at bounding box center [747, 321] width 170 height 18
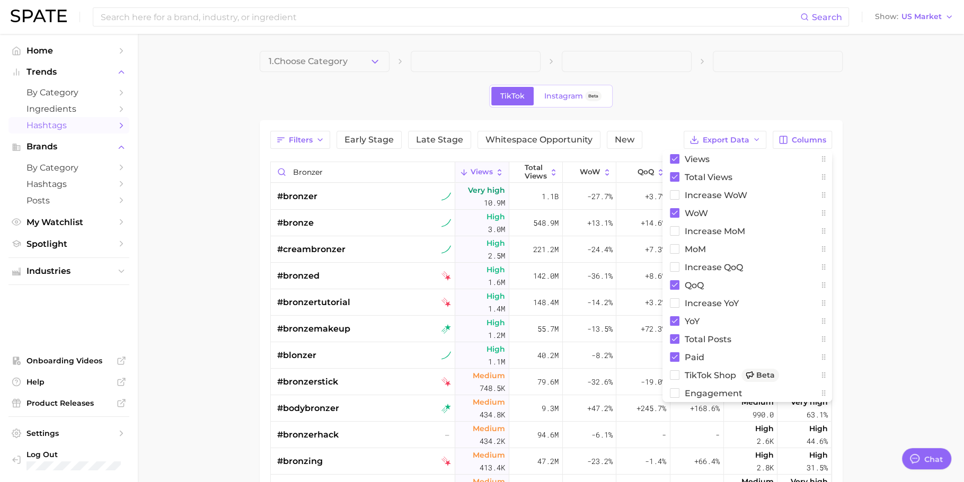
click at [852, 272] on main "1. Choose Category TikTok Instagram Beta Filters Early Stage Late Stage Whitesp…" at bounding box center [551, 370] width 826 height 673
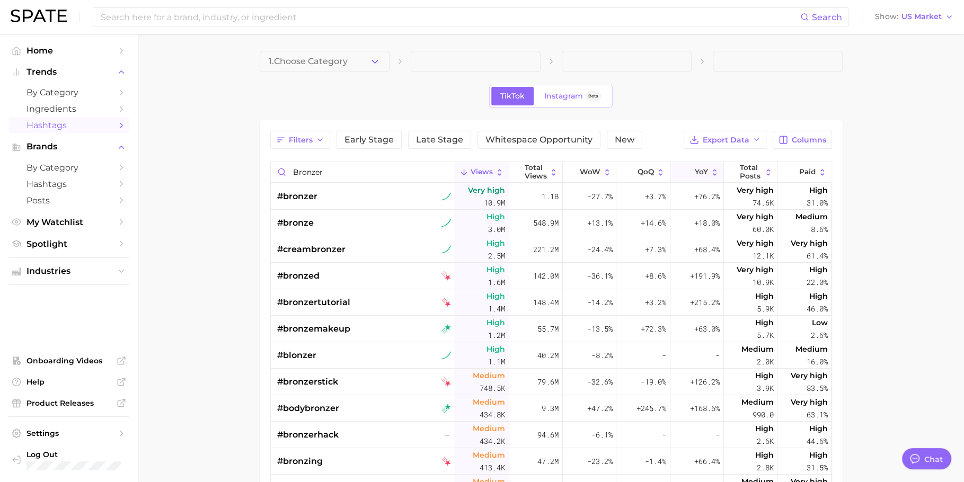
click at [695, 173] on span "YoY" at bounding box center [701, 172] width 13 height 8
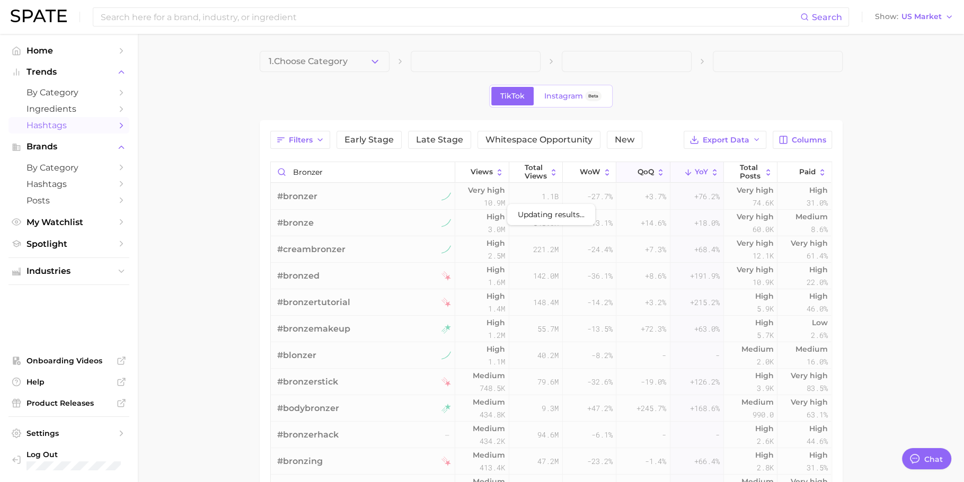
click at [633, 181] on button "QoQ" at bounding box center [643, 172] width 54 height 21
click at [695, 173] on span "YoY" at bounding box center [701, 172] width 13 height 8
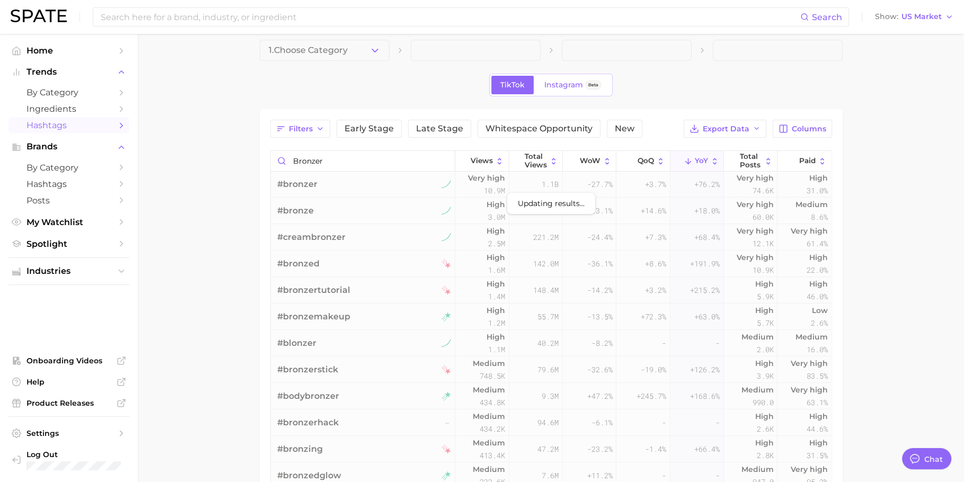
scroll to position [1, 0]
